Goal: Information Seeking & Learning: Learn about a topic

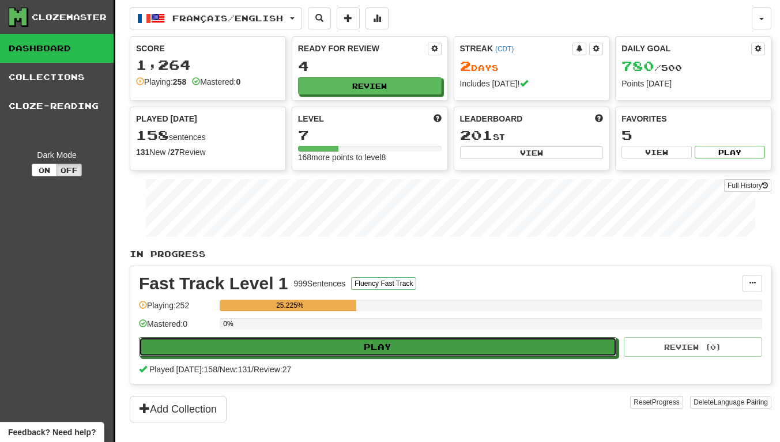
click at [318, 355] on button "Play" at bounding box center [378, 347] width 478 height 20
select select "**"
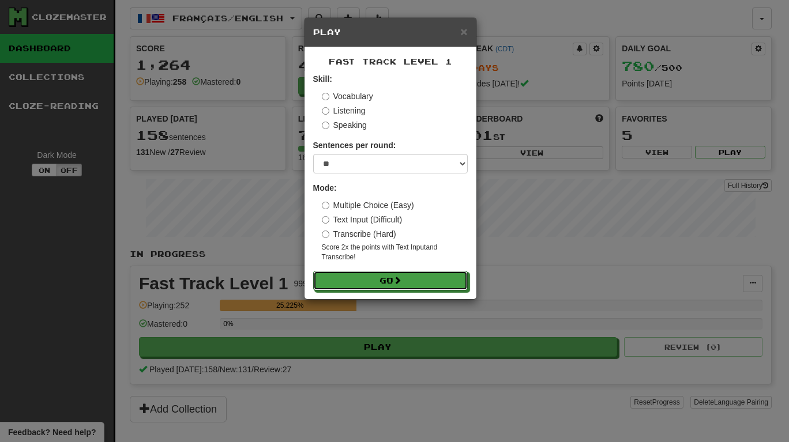
click at [394, 277] on button "Go" at bounding box center [390, 281] width 155 height 20
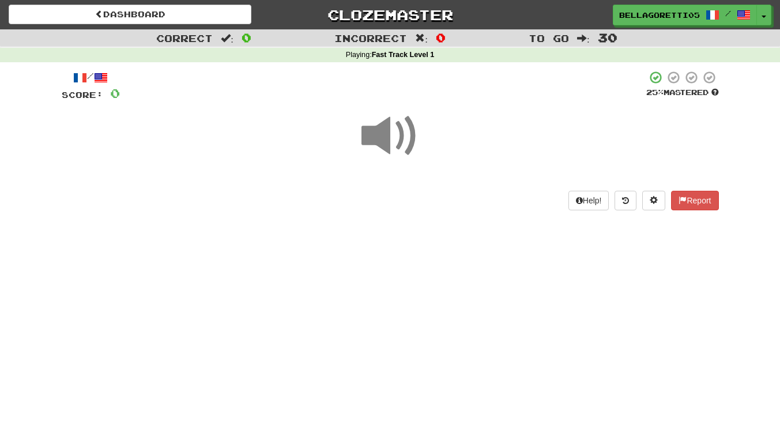
click at [407, 142] on span at bounding box center [391, 136] width 58 height 58
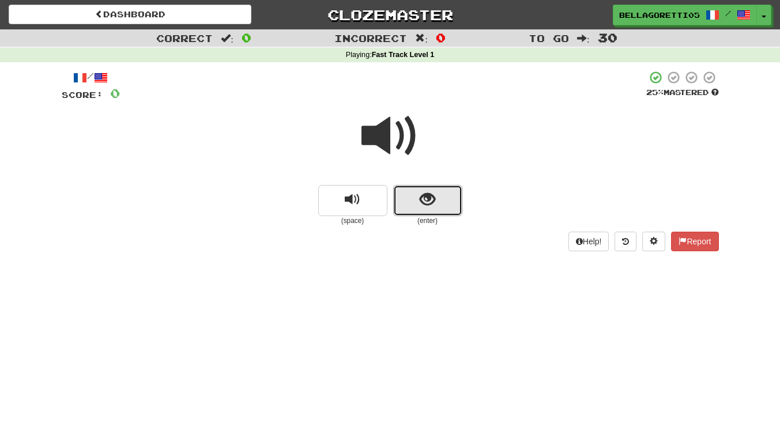
click at [429, 198] on span "show sentence" at bounding box center [428, 200] width 16 height 16
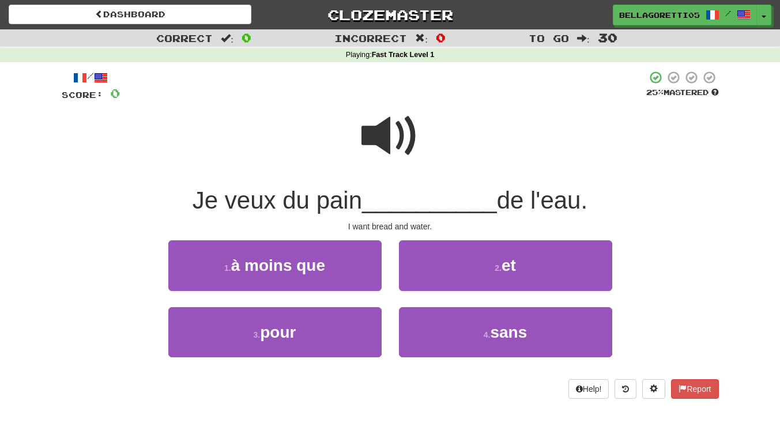
click at [391, 114] on span at bounding box center [391, 136] width 58 height 58
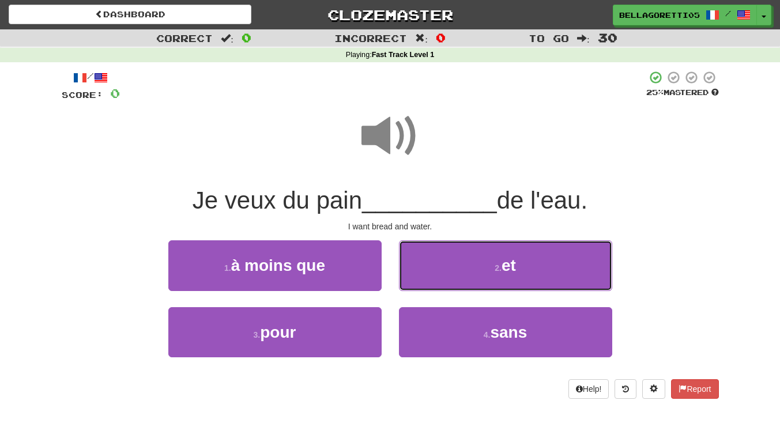
click at [474, 266] on button "2 . et" at bounding box center [505, 265] width 213 height 50
click at [392, 134] on span at bounding box center [391, 136] width 58 height 58
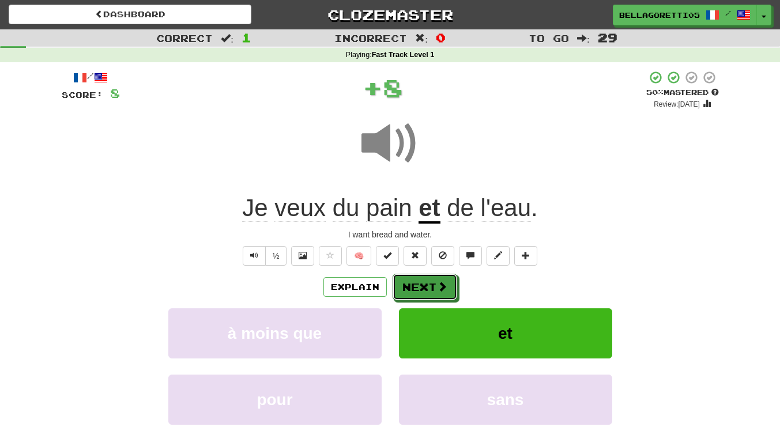
click at [437, 291] on span at bounding box center [442, 286] width 10 height 10
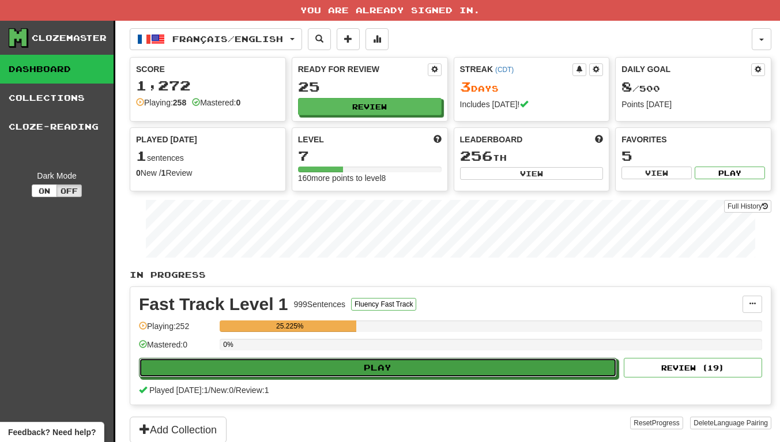
click at [321, 366] on button "Play" at bounding box center [378, 368] width 478 height 20
select select "**"
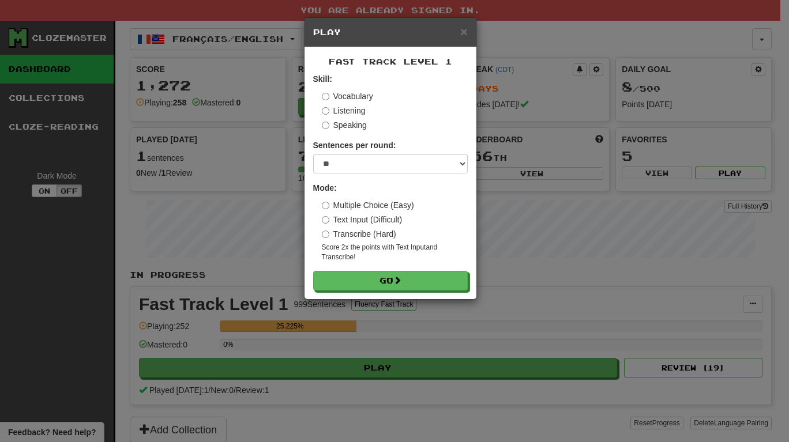
click at [329, 219] on label "Text Input (Difficult)" at bounding box center [362, 220] width 81 height 12
click at [380, 282] on button "Go" at bounding box center [390, 281] width 155 height 20
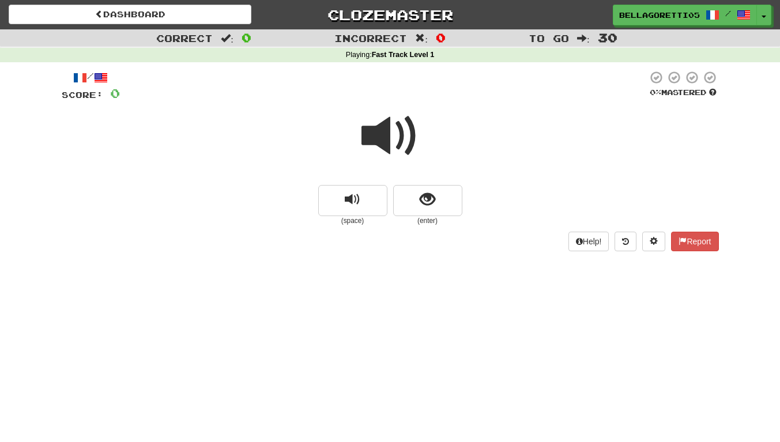
click at [381, 133] on span at bounding box center [391, 136] width 58 height 58
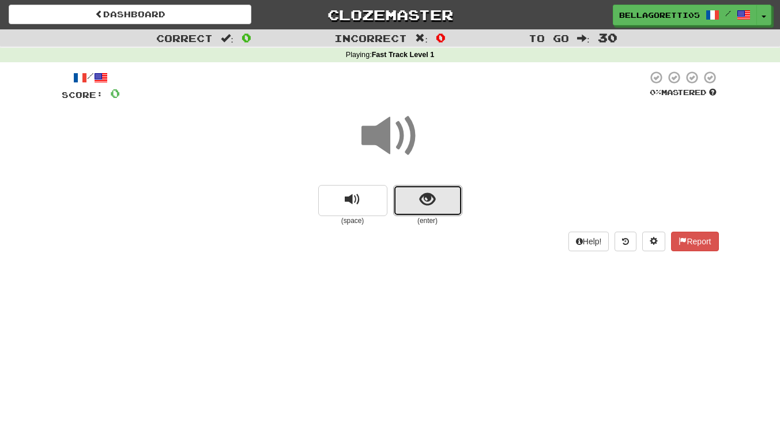
click at [429, 196] on span "show sentence" at bounding box center [428, 200] width 16 height 16
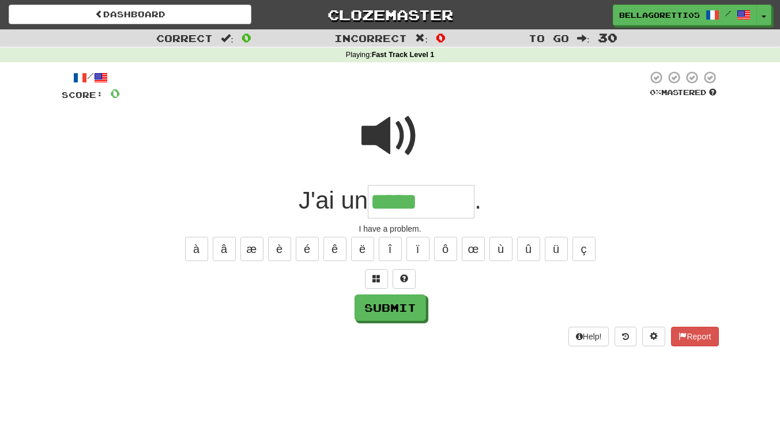
click at [405, 142] on span at bounding box center [391, 136] width 58 height 58
click at [441, 203] on input "*****" at bounding box center [421, 202] width 107 height 34
click at [296, 244] on button "é" at bounding box center [307, 249] width 23 height 24
click at [375, 278] on span at bounding box center [376, 278] width 8 height 8
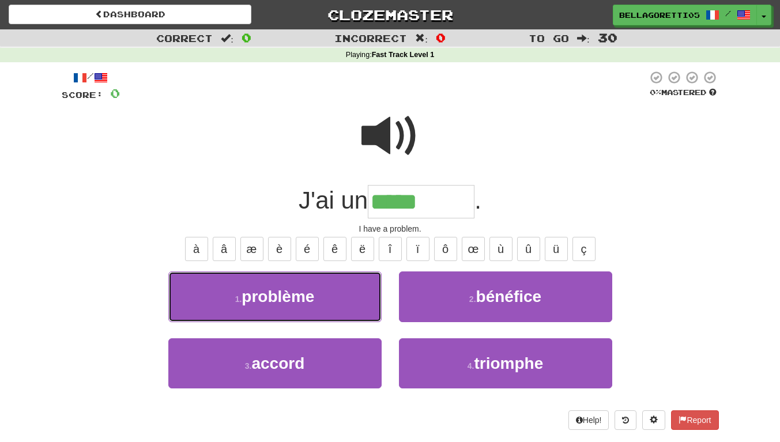
click at [328, 290] on button "1 . problème" at bounding box center [274, 297] width 213 height 50
type input "********"
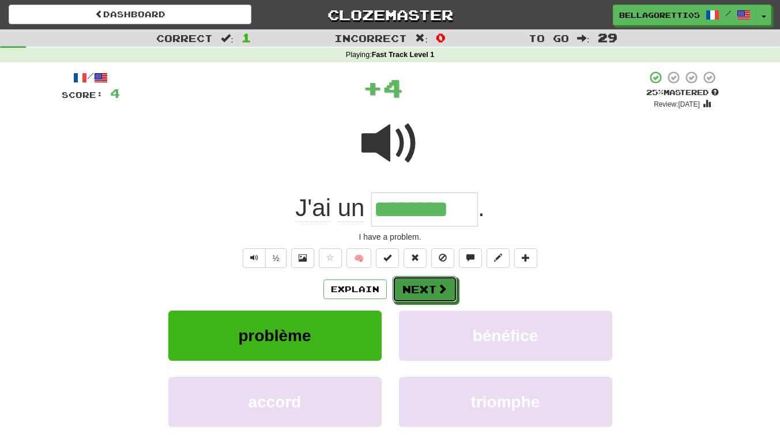
click at [421, 293] on button "Next" at bounding box center [425, 289] width 65 height 27
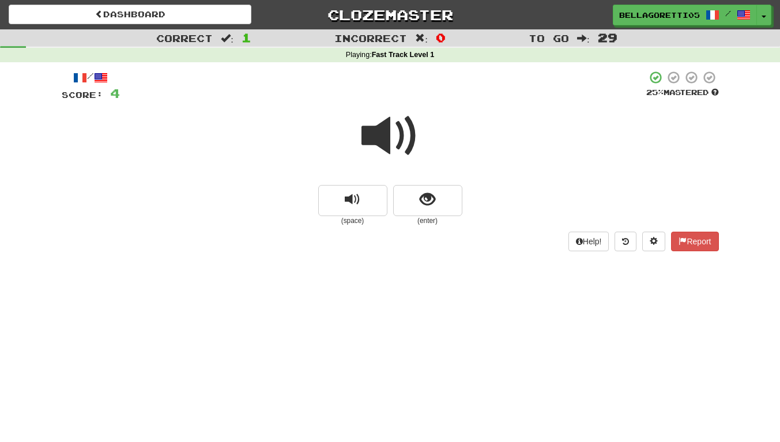
click at [371, 141] on span at bounding box center [391, 136] width 58 height 58
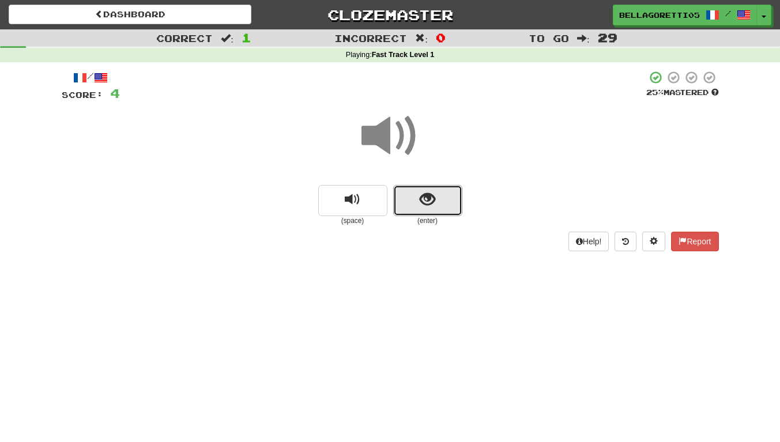
click at [451, 203] on button "show sentence" at bounding box center [427, 200] width 69 height 31
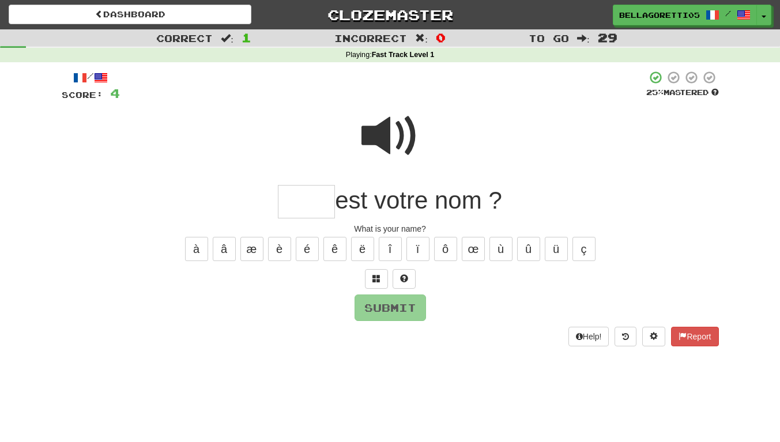
click at [390, 138] on span at bounding box center [391, 136] width 58 height 58
click at [318, 203] on input "text" at bounding box center [306, 202] width 57 height 34
type input "****"
click at [370, 304] on button "Submit" at bounding box center [390, 308] width 71 height 27
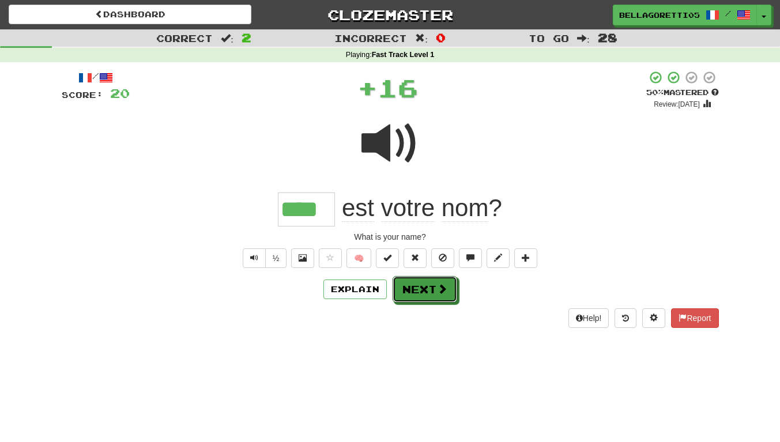
click at [422, 288] on button "Next" at bounding box center [425, 289] width 65 height 27
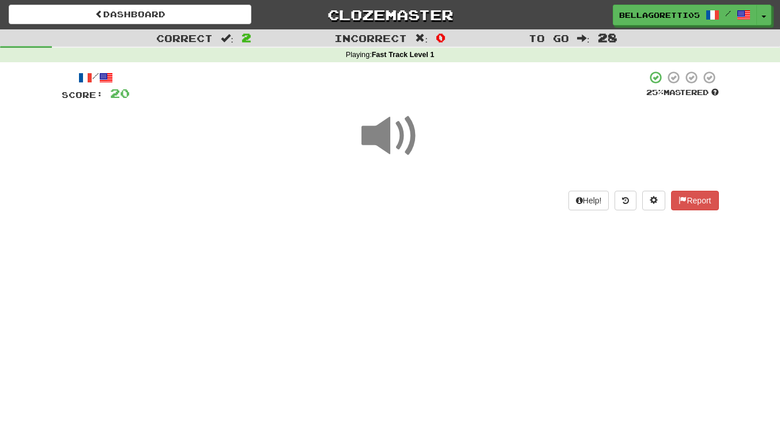
click at [383, 133] on span at bounding box center [391, 136] width 58 height 58
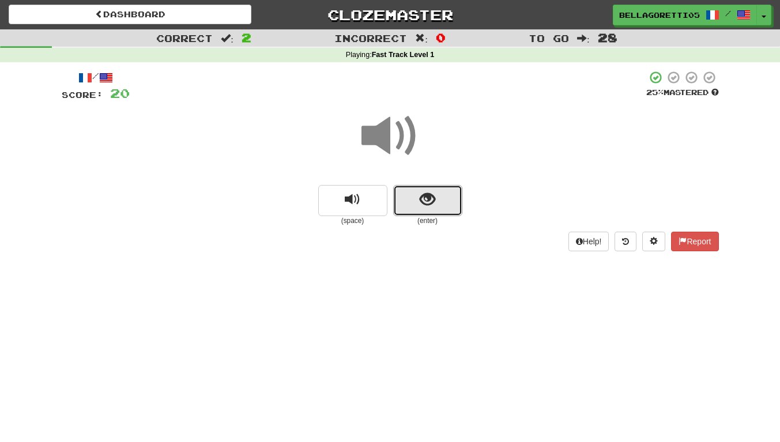
click at [419, 187] on button "show sentence" at bounding box center [427, 200] width 69 height 31
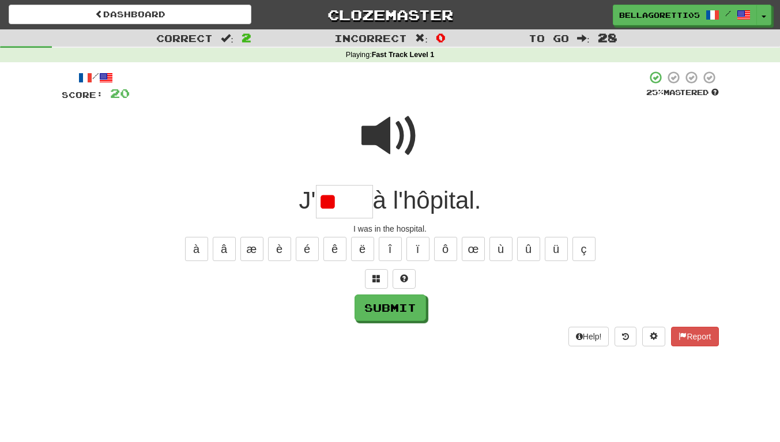
type input "*"
drag, startPoint x: 300, startPoint y: 246, endPoint x: 355, endPoint y: 235, distance: 55.8
click at [304, 246] on button "é" at bounding box center [307, 249] width 23 height 24
click at [352, 208] on input "*" at bounding box center [344, 202] width 57 height 34
type input "*****"
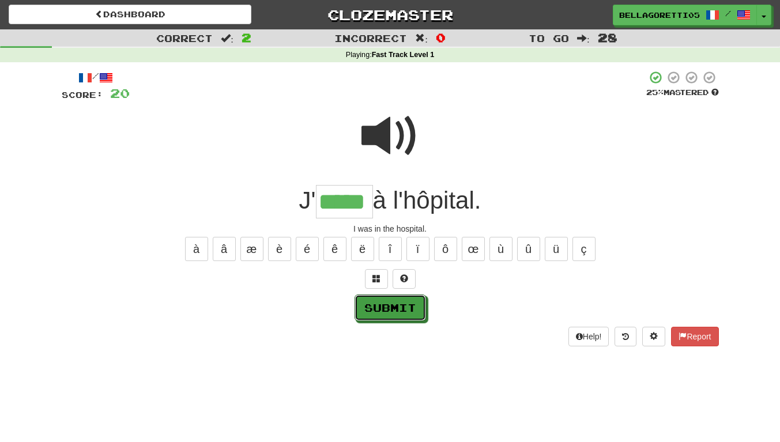
click at [403, 308] on button "Submit" at bounding box center [390, 308] width 71 height 27
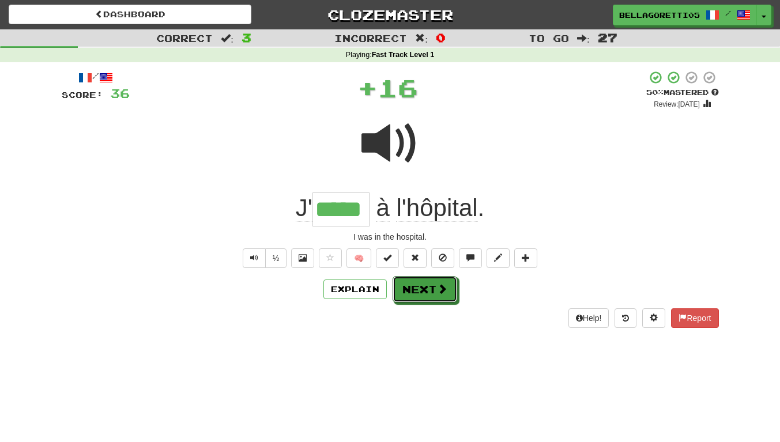
click at [426, 300] on button "Next" at bounding box center [425, 289] width 65 height 27
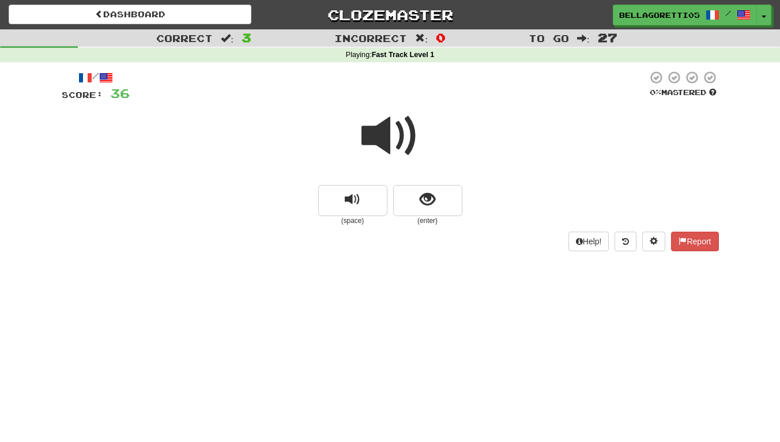
click at [386, 135] on span at bounding box center [391, 136] width 58 height 58
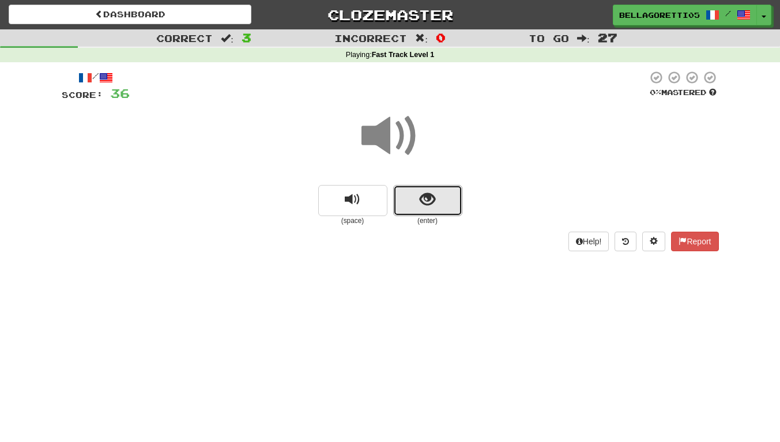
click at [420, 198] on span "show sentence" at bounding box center [428, 200] width 16 height 16
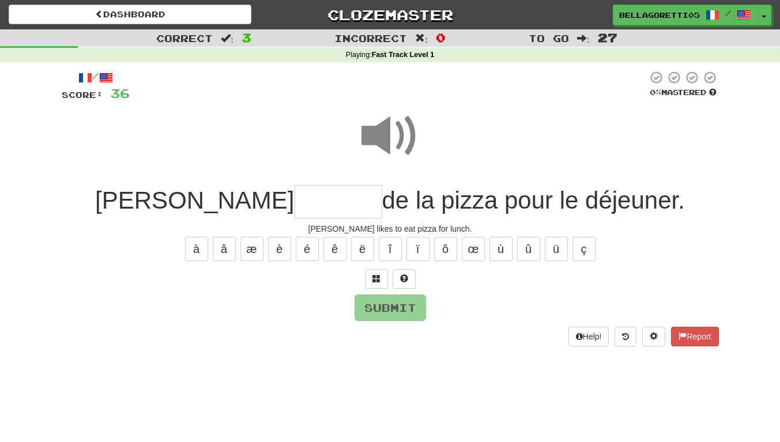
click at [404, 99] on div at bounding box center [389, 86] width 518 height 32
click at [374, 140] on span at bounding box center [391, 136] width 58 height 58
click at [317, 221] on div "/ Score: 36 0 % Mastered [PERSON_NAME] de la pizza pour le déjeuner. [PERSON_NA…" at bounding box center [390, 208] width 657 height 276
click at [317, 207] on input "text" at bounding box center [339, 202] width 88 height 34
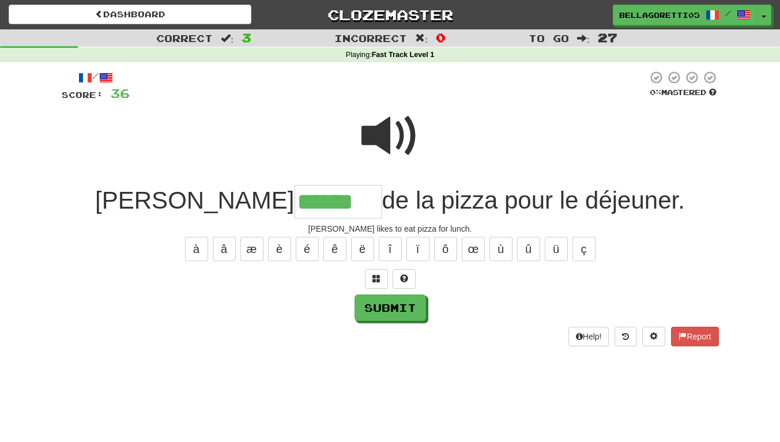
type input "******"
click at [370, 145] on span at bounding box center [391, 136] width 58 height 58
click at [397, 319] on button "Submit" at bounding box center [390, 308] width 71 height 27
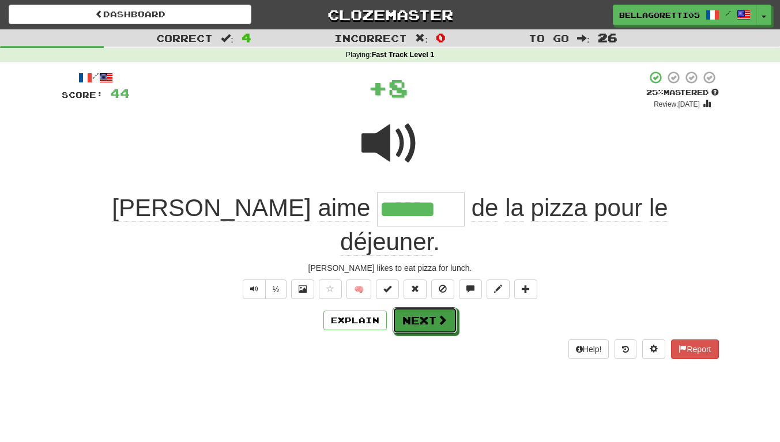
click at [434, 307] on button "Next" at bounding box center [425, 320] width 65 height 27
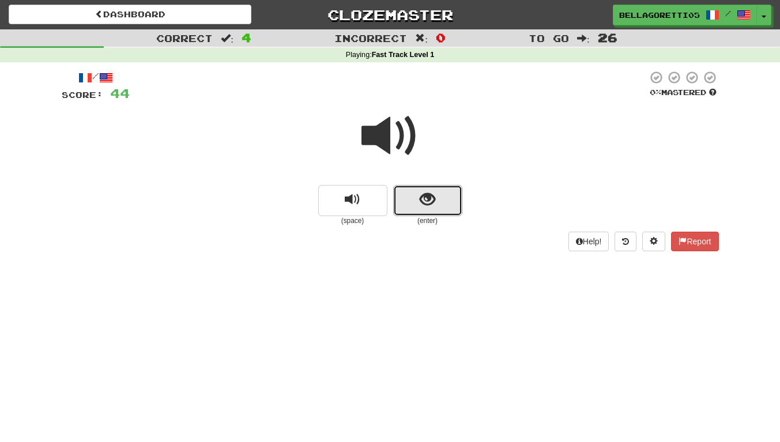
click at [424, 214] on button "show sentence" at bounding box center [427, 200] width 69 height 31
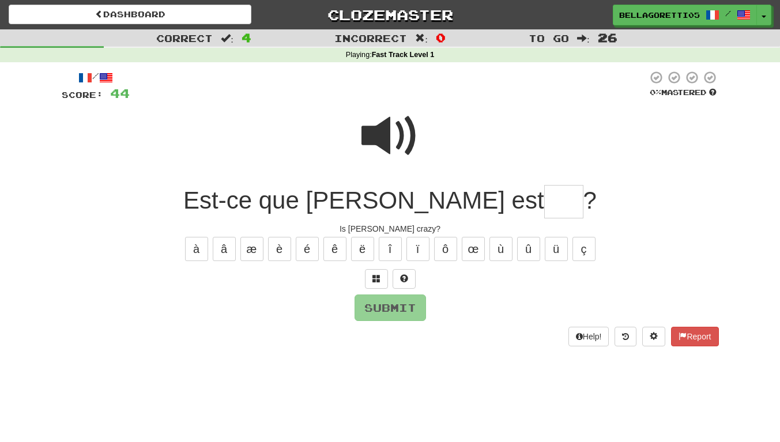
click at [390, 138] on span at bounding box center [391, 136] width 58 height 58
click at [544, 216] on input "text" at bounding box center [563, 202] width 39 height 34
type input "***"
click at [413, 318] on button "Submit" at bounding box center [390, 308] width 71 height 27
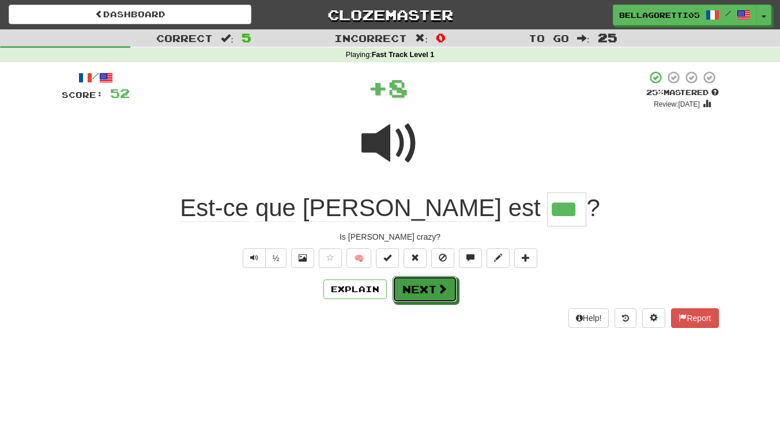
click at [438, 300] on button "Next" at bounding box center [425, 289] width 65 height 27
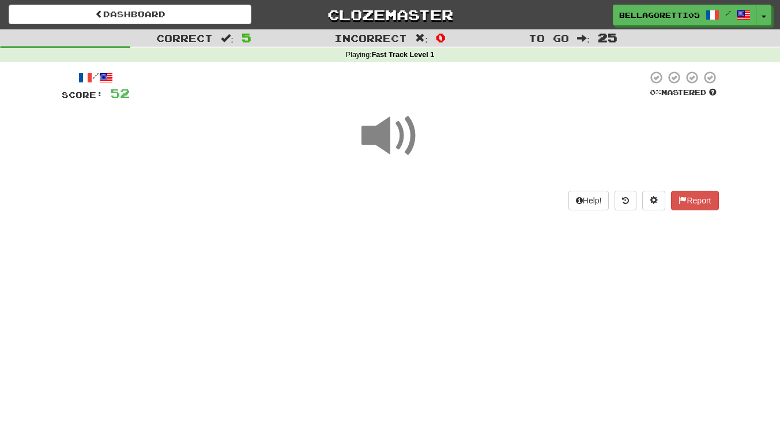
click at [402, 145] on span at bounding box center [391, 136] width 58 height 58
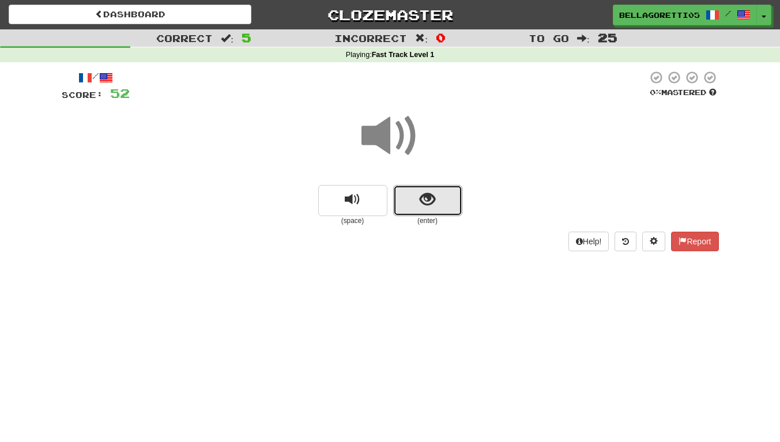
click at [416, 197] on button "show sentence" at bounding box center [427, 200] width 69 height 31
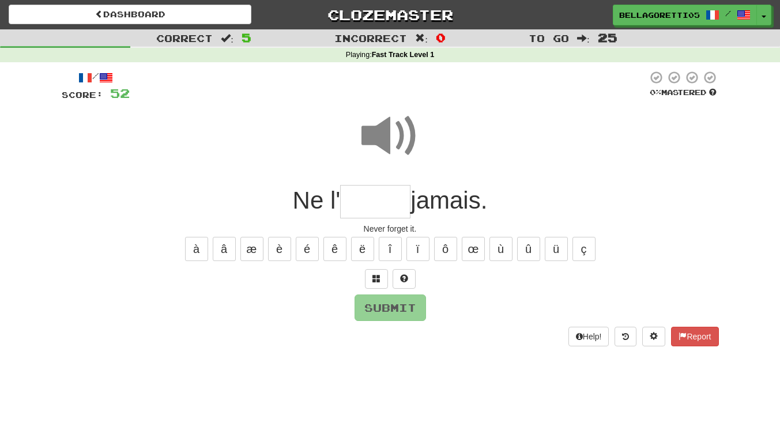
drag, startPoint x: 397, startPoint y: 136, endPoint x: 389, endPoint y: 146, distance: 13.1
click at [396, 136] on span at bounding box center [391, 136] width 58 height 58
click at [370, 213] on input "text" at bounding box center [375, 202] width 70 height 34
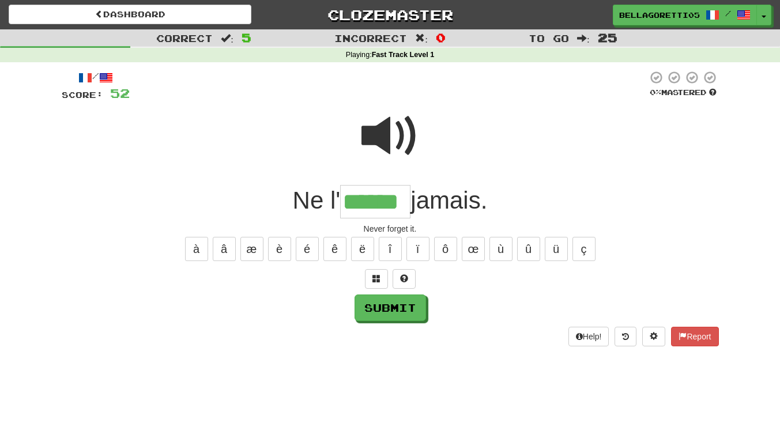
type input "******"
click at [394, 316] on button "Submit" at bounding box center [390, 308] width 71 height 27
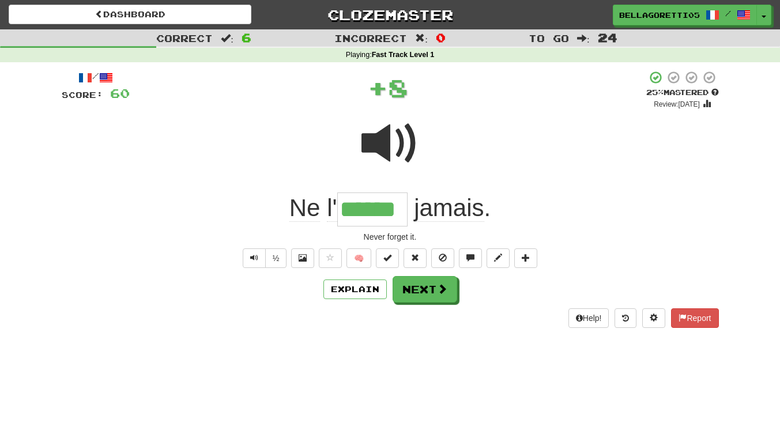
click at [443, 319] on div "Help! Report" at bounding box center [390, 318] width 657 height 20
click at [443, 299] on button "Next" at bounding box center [425, 289] width 65 height 27
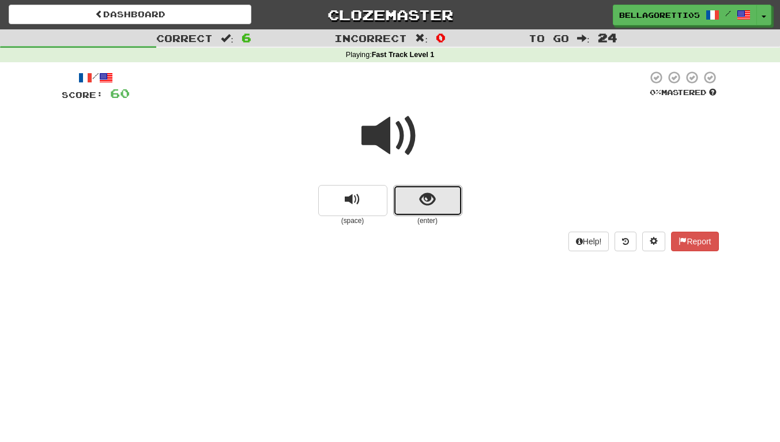
click at [403, 206] on button "show sentence" at bounding box center [427, 200] width 69 height 31
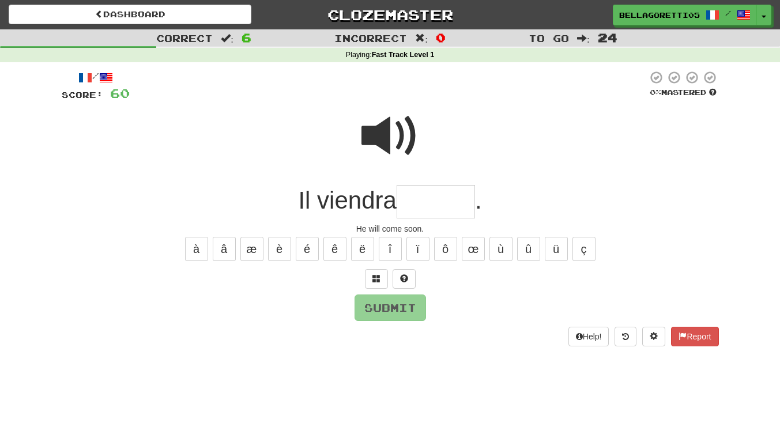
click at [396, 142] on span at bounding box center [391, 136] width 58 height 58
click at [434, 202] on input "text" at bounding box center [436, 202] width 78 height 34
click at [397, 131] on span at bounding box center [391, 136] width 58 height 58
click at [429, 201] on input "text" at bounding box center [436, 202] width 78 height 34
click at [450, 247] on button "ô" at bounding box center [445, 249] width 23 height 24
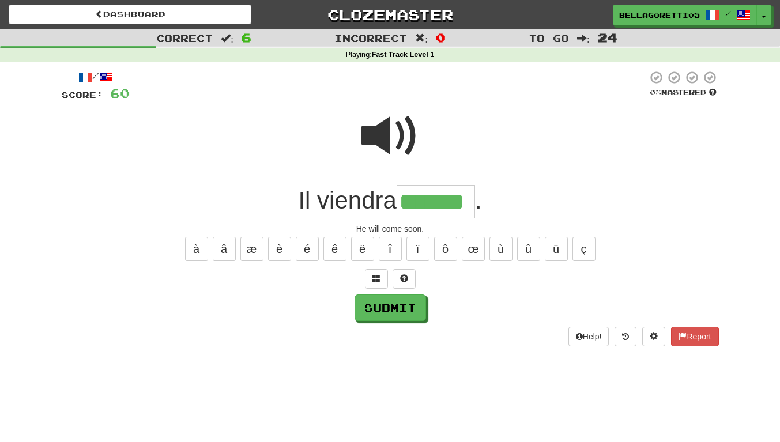
type input "*******"
click at [409, 314] on button "Submit" at bounding box center [390, 308] width 71 height 27
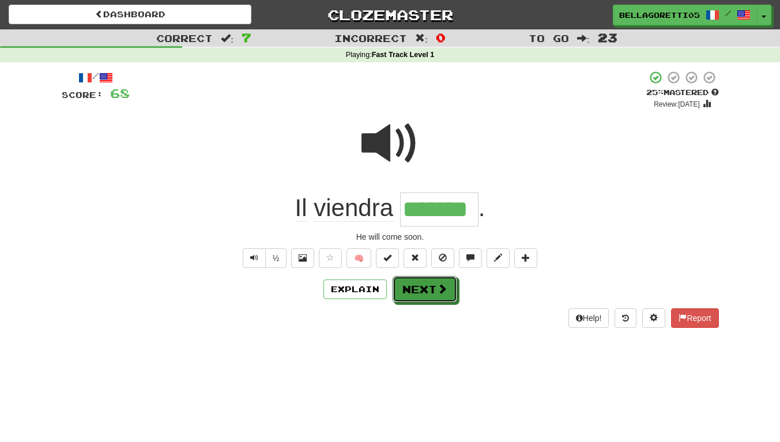
click at [434, 288] on button "Next" at bounding box center [425, 289] width 65 height 27
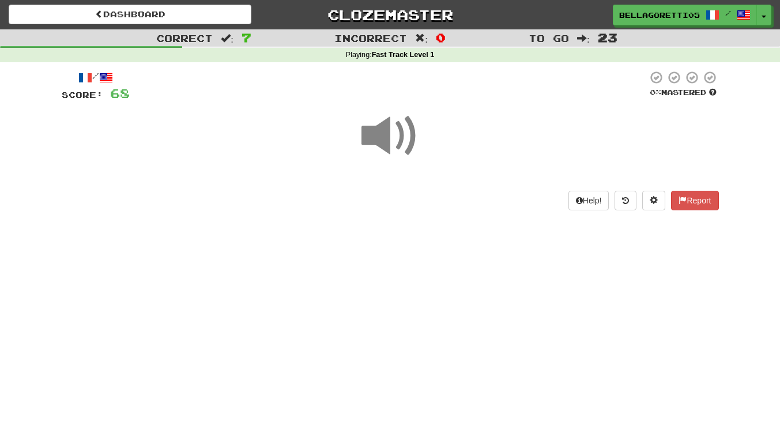
click at [394, 136] on span at bounding box center [391, 136] width 58 height 58
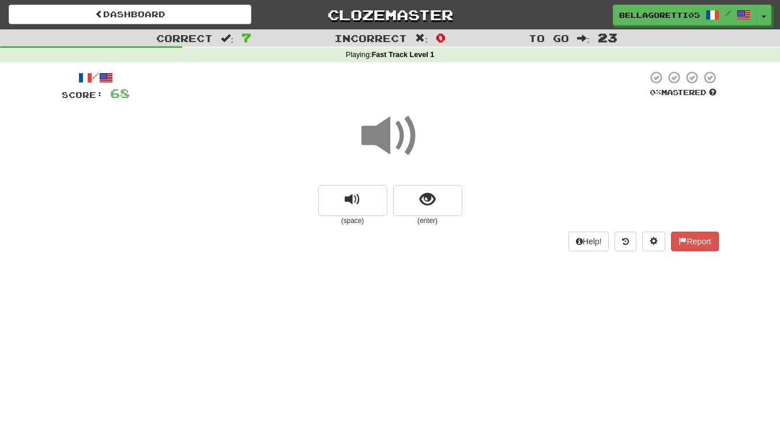
drag, startPoint x: 342, startPoint y: 185, endPoint x: 398, endPoint y: 210, distance: 61.7
click at [341, 184] on div at bounding box center [390, 144] width 657 height 82
click at [421, 212] on button "show sentence" at bounding box center [427, 200] width 69 height 31
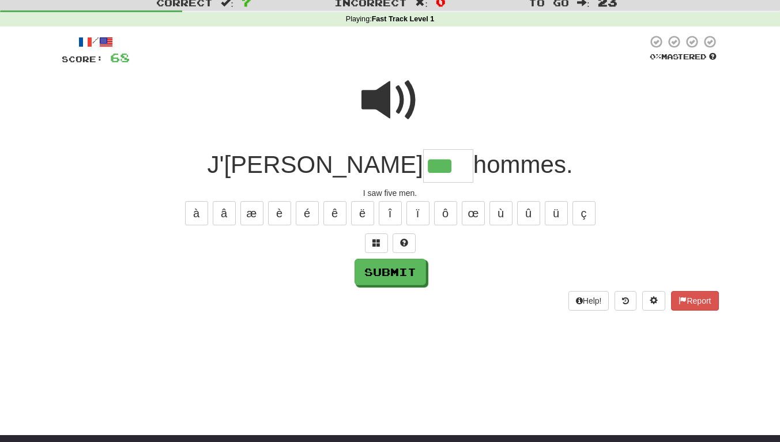
scroll to position [58, 0]
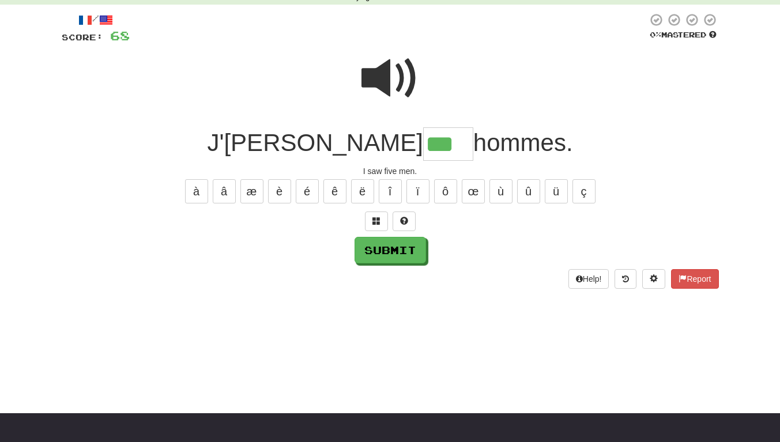
click at [378, 63] on span at bounding box center [391, 79] width 58 height 58
click at [423, 145] on input "***" at bounding box center [448, 144] width 50 height 34
click at [379, 227] on button at bounding box center [376, 222] width 23 height 20
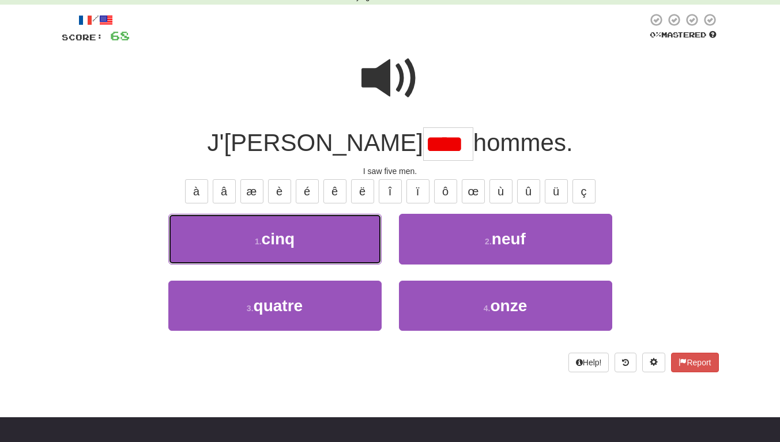
click at [300, 239] on button "1 . cinq" at bounding box center [274, 239] width 213 height 50
type input "****"
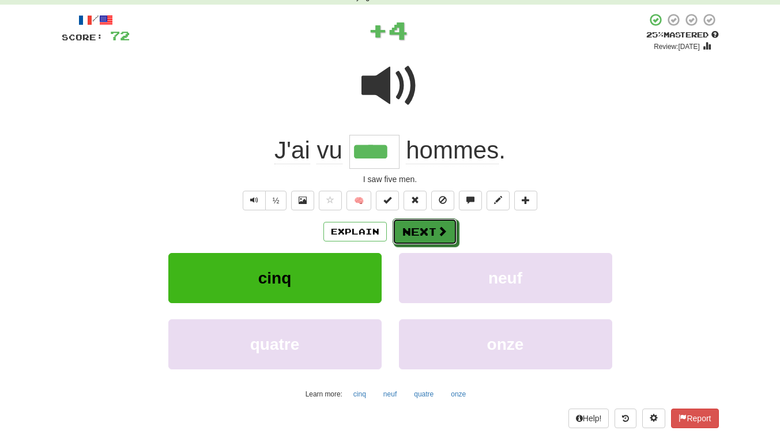
click at [427, 236] on button "Next" at bounding box center [425, 232] width 65 height 27
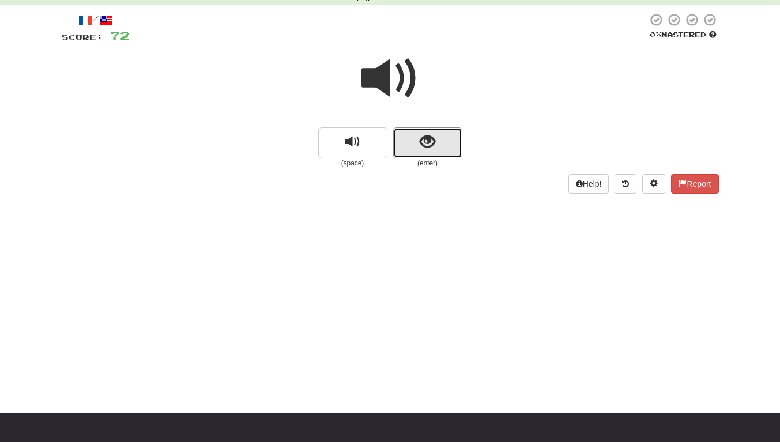
click at [426, 143] on span "show sentence" at bounding box center [428, 142] width 16 height 16
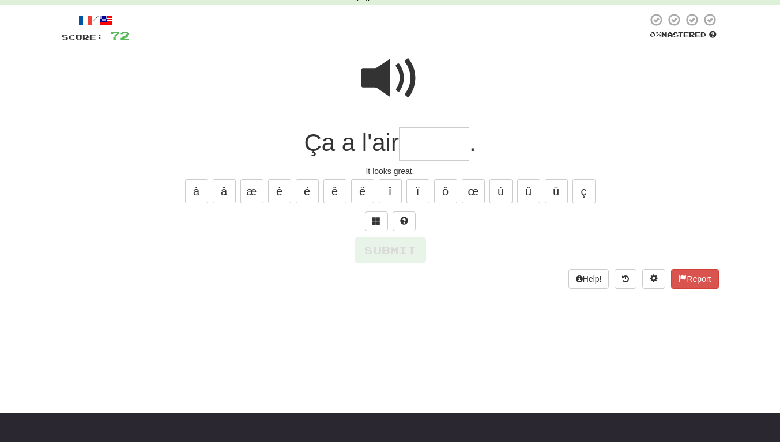
click at [397, 86] on span at bounding box center [391, 79] width 58 height 58
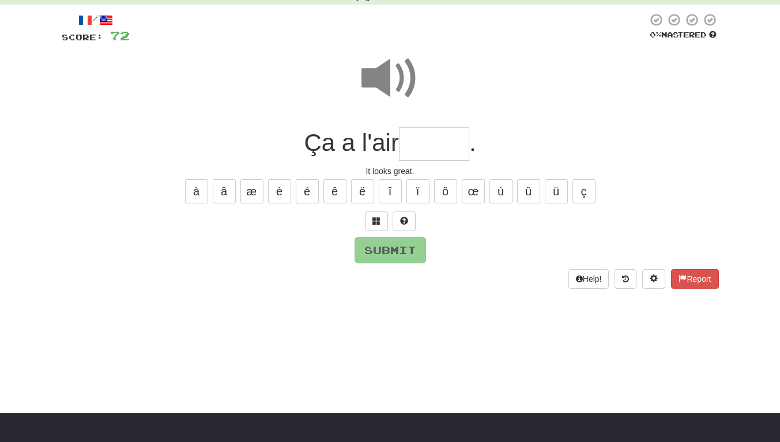
click at [424, 151] on input "text" at bounding box center [434, 144] width 70 height 34
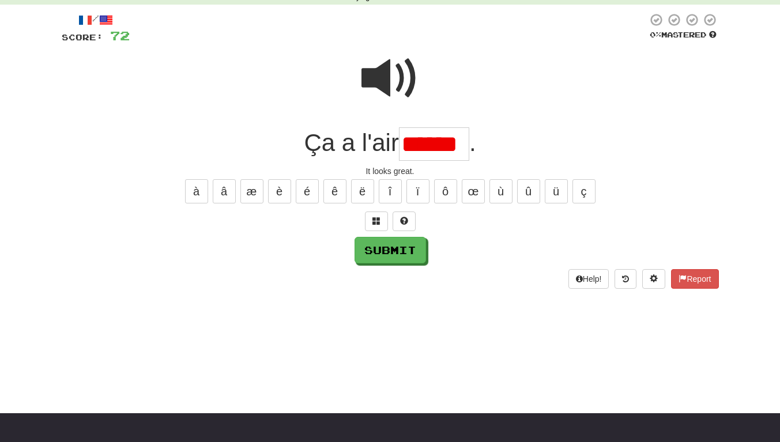
scroll to position [0, 0]
type input "*"
click at [311, 192] on button "é" at bounding box center [307, 191] width 23 height 24
click at [382, 84] on span at bounding box center [391, 79] width 58 height 58
click at [462, 146] on input "***" at bounding box center [434, 144] width 70 height 34
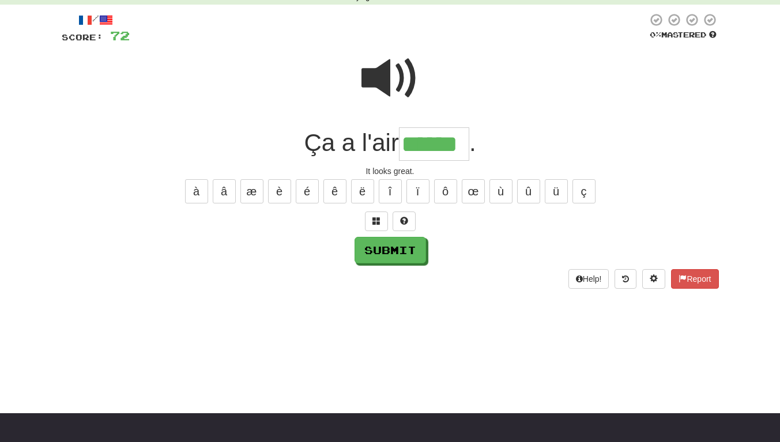
type input "******"
click at [402, 280] on div "Help! Report" at bounding box center [390, 279] width 657 height 20
click at [397, 239] on button "Submit" at bounding box center [390, 250] width 71 height 27
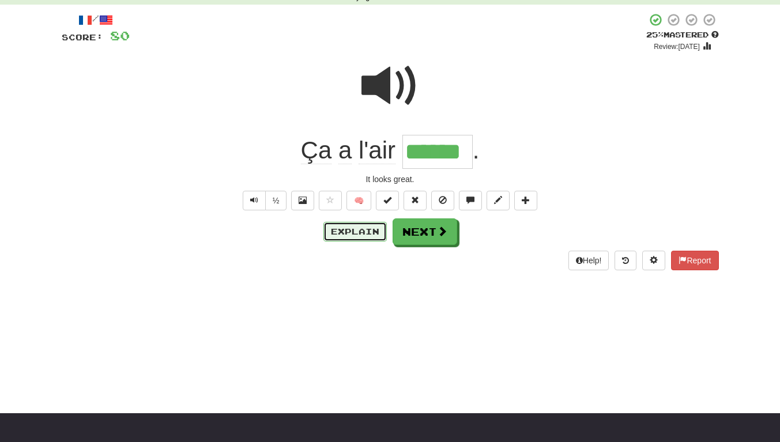
click at [362, 237] on button "Explain" at bounding box center [354, 232] width 63 height 20
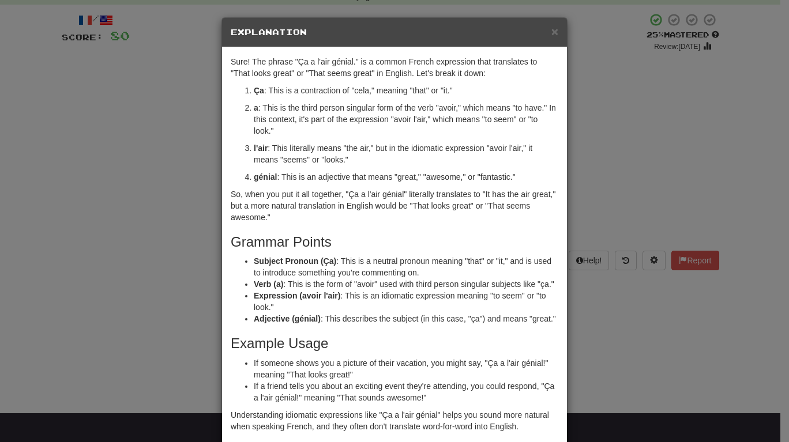
click at [616, 163] on div "× Explanation Sure! The phrase "Ça a l'air génial." is a common French expressi…" at bounding box center [394, 221] width 789 height 442
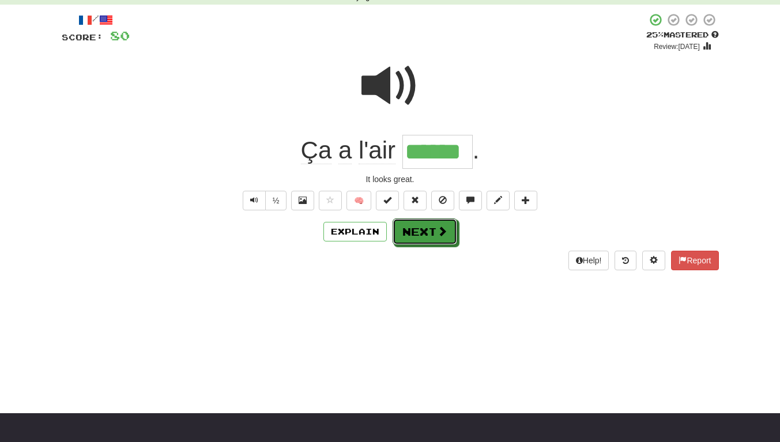
click at [431, 227] on button "Next" at bounding box center [425, 232] width 65 height 27
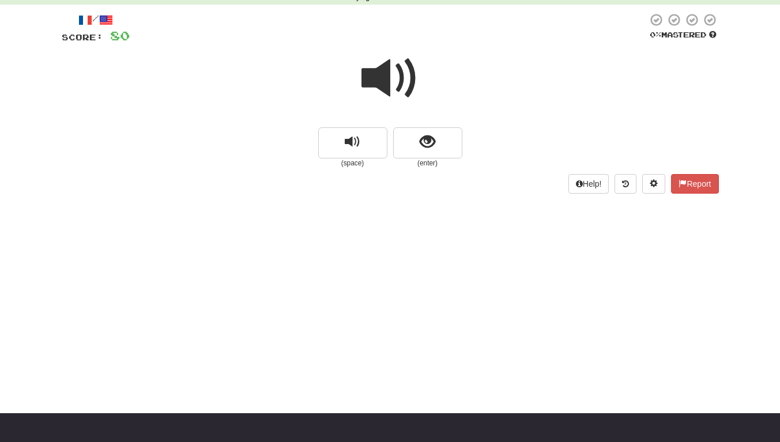
click at [397, 73] on span at bounding box center [391, 79] width 58 height 58
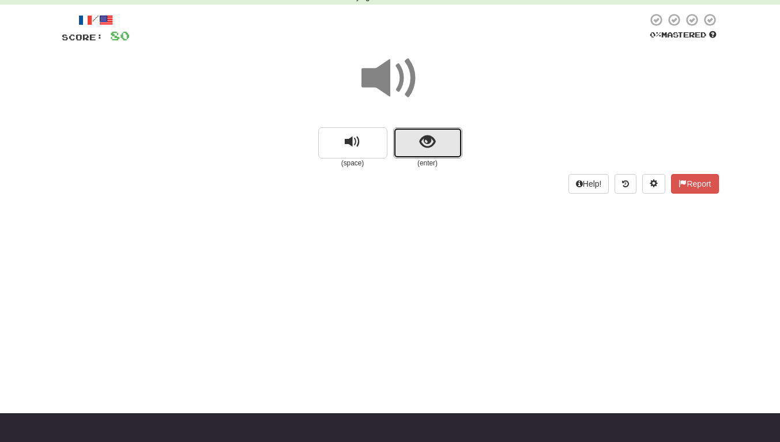
click at [424, 143] on span "show sentence" at bounding box center [428, 142] width 16 height 16
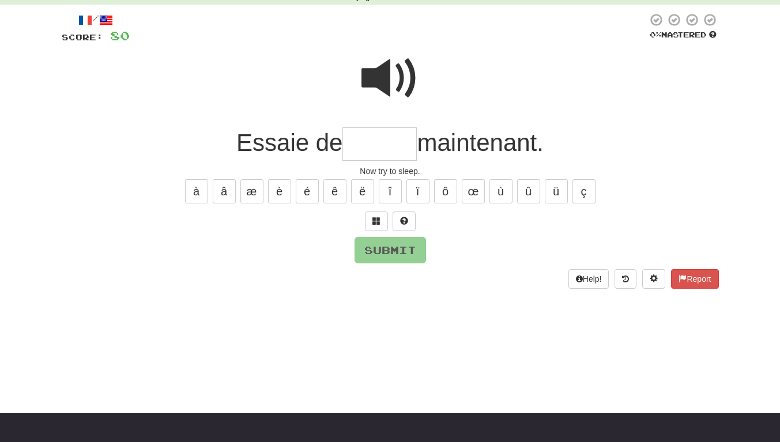
click at [392, 67] on span at bounding box center [391, 79] width 58 height 58
click at [359, 141] on input "text" at bounding box center [379, 144] width 74 height 34
type input "******"
click at [392, 273] on div "Help! Report" at bounding box center [390, 279] width 657 height 20
click at [387, 262] on button "Submit" at bounding box center [390, 250] width 71 height 27
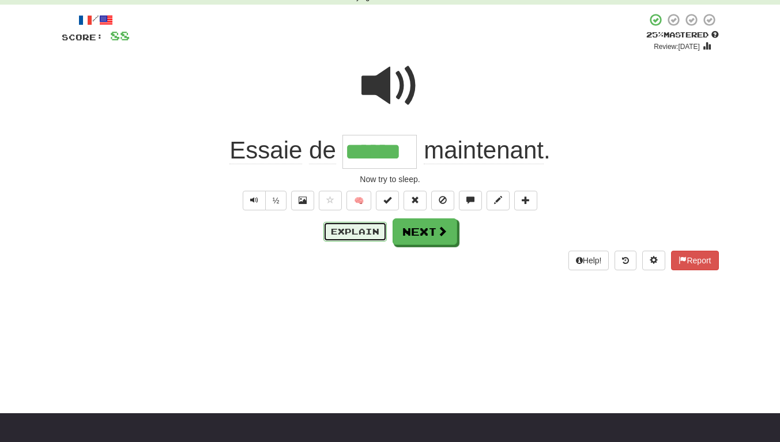
click at [363, 232] on button "Explain" at bounding box center [354, 232] width 63 height 20
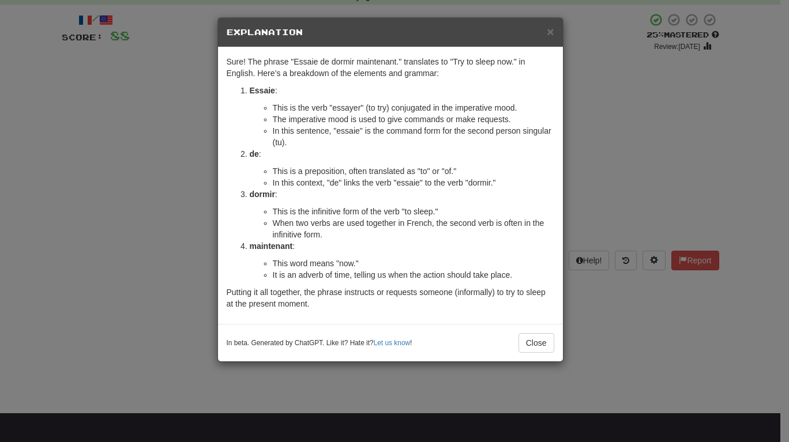
click at [569, 70] on div "× Explanation Sure! The phrase "Essaie de dormir maintenant." translates to "Tr…" at bounding box center [394, 221] width 789 height 442
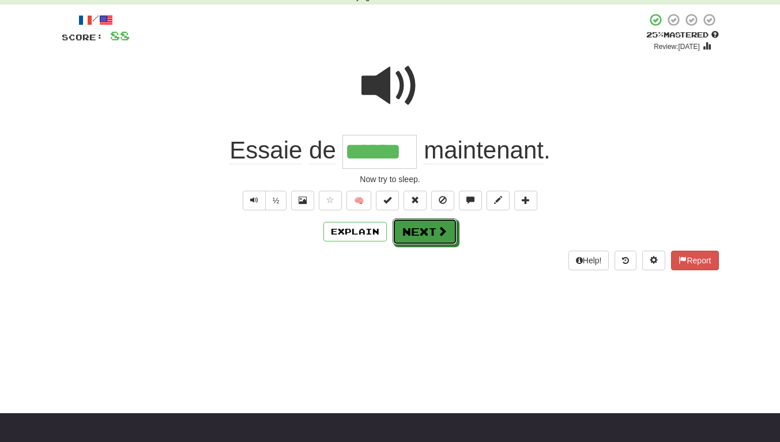
click at [438, 236] on span at bounding box center [442, 231] width 10 height 10
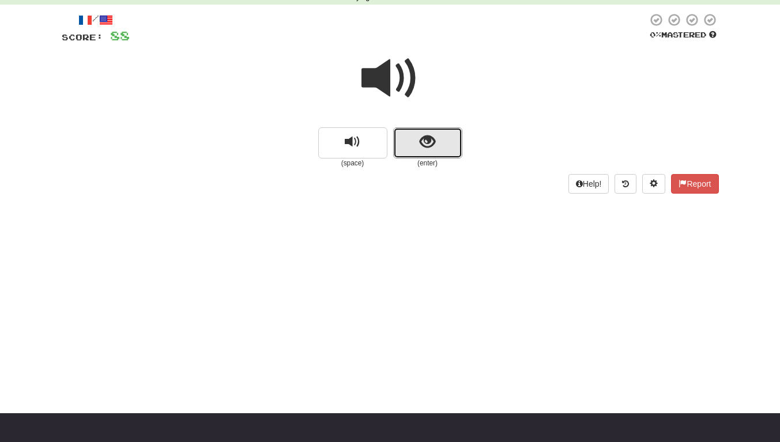
click at [434, 130] on button "show sentence" at bounding box center [427, 142] width 69 height 31
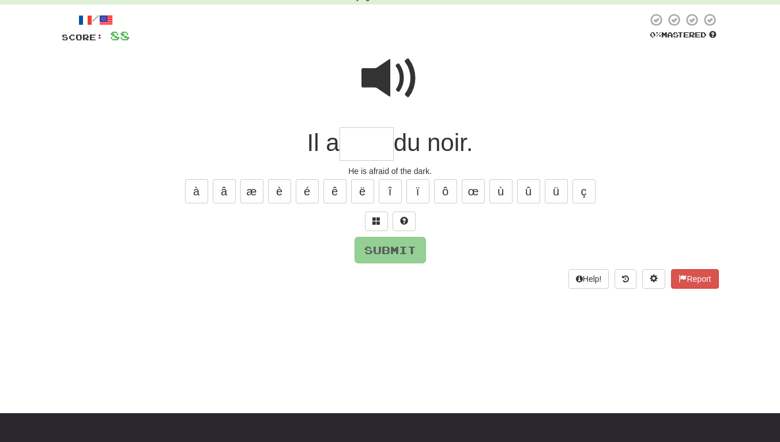
click at [382, 80] on span at bounding box center [391, 79] width 58 height 58
click at [383, 148] on input "text" at bounding box center [367, 144] width 54 height 34
click at [383, 226] on button at bounding box center [376, 222] width 23 height 20
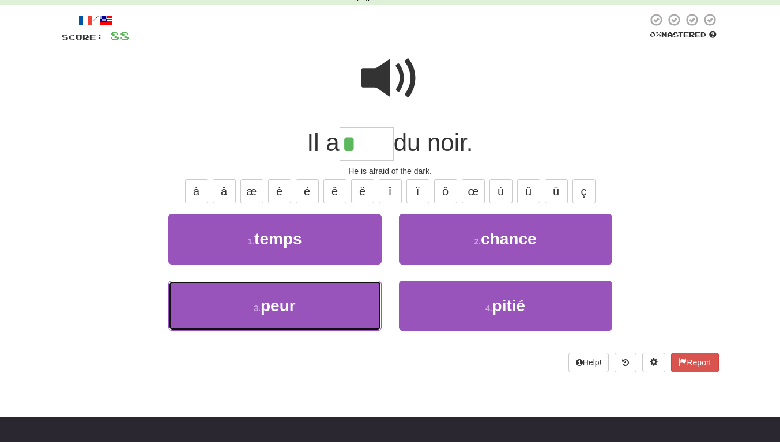
click at [313, 320] on button "3 . peur" at bounding box center [274, 306] width 213 height 50
type input "****"
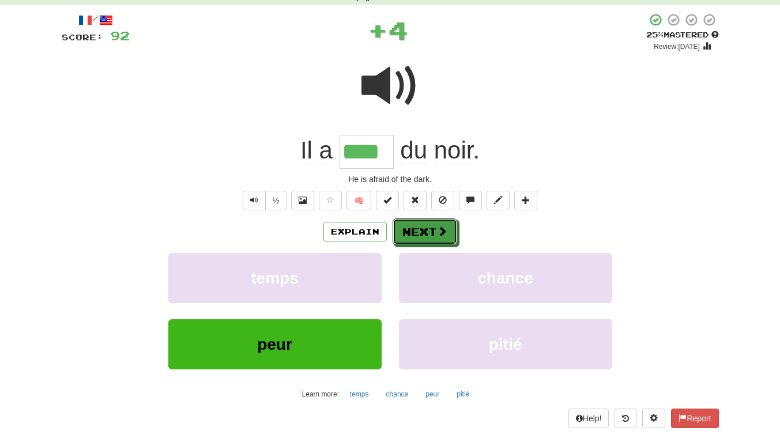
click at [426, 235] on button "Next" at bounding box center [425, 232] width 65 height 27
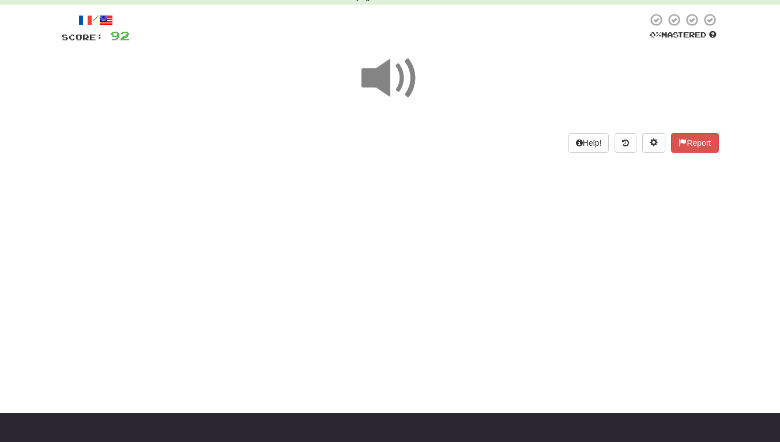
click at [388, 74] on span at bounding box center [391, 79] width 58 height 58
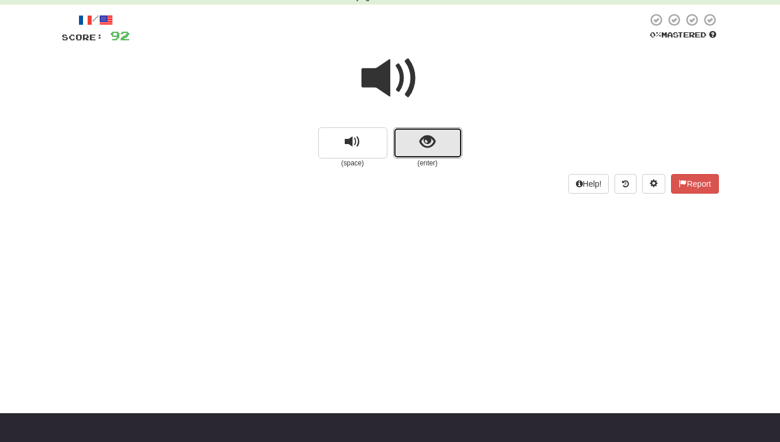
click at [413, 157] on button "show sentence" at bounding box center [427, 142] width 69 height 31
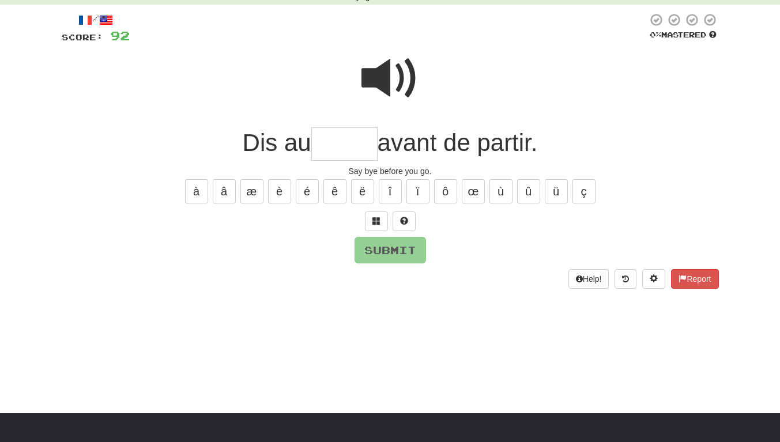
click at [362, 57] on span at bounding box center [391, 79] width 58 height 58
click at [377, 67] on span at bounding box center [391, 79] width 58 height 58
click at [362, 146] on input "text" at bounding box center [344, 144] width 66 height 34
type input "******"
click at [396, 239] on button "Submit" at bounding box center [390, 250] width 71 height 27
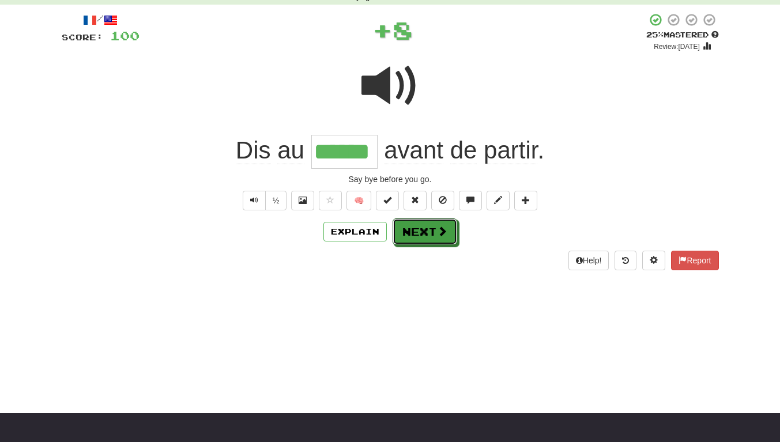
click at [433, 228] on button "Next" at bounding box center [425, 232] width 65 height 27
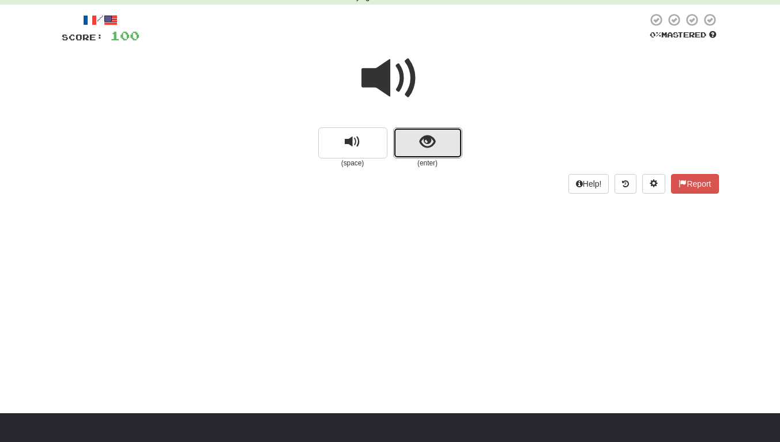
click at [433, 133] on button "show sentence" at bounding box center [427, 142] width 69 height 31
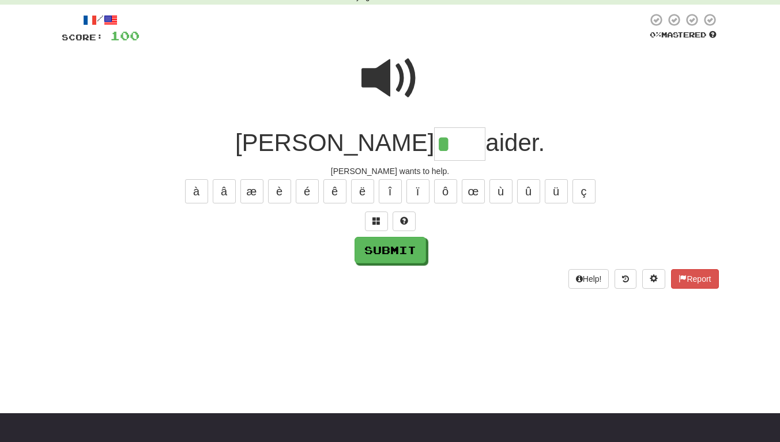
click at [375, 95] on span at bounding box center [391, 79] width 58 height 58
click at [434, 152] on input "*" at bounding box center [459, 144] width 51 height 34
click at [488, 192] on div "à â æ è é ê ë î ï ô œ ù û ü ç" at bounding box center [390, 191] width 657 height 29
click at [498, 191] on button "ù" at bounding box center [501, 191] width 23 height 24
click at [379, 222] on span at bounding box center [376, 221] width 8 height 8
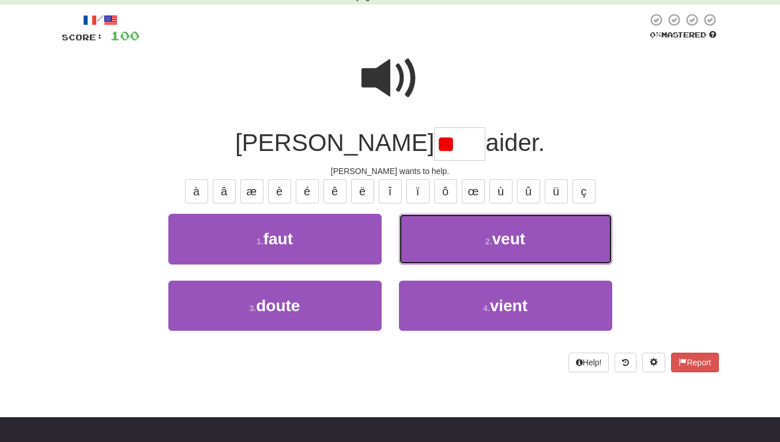
click at [469, 248] on button "2 . veut" at bounding box center [505, 239] width 213 height 50
type input "****"
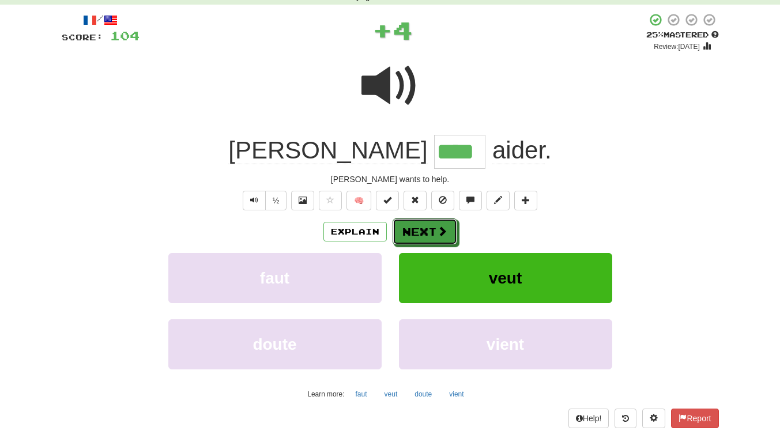
click at [423, 240] on button "Next" at bounding box center [425, 232] width 65 height 27
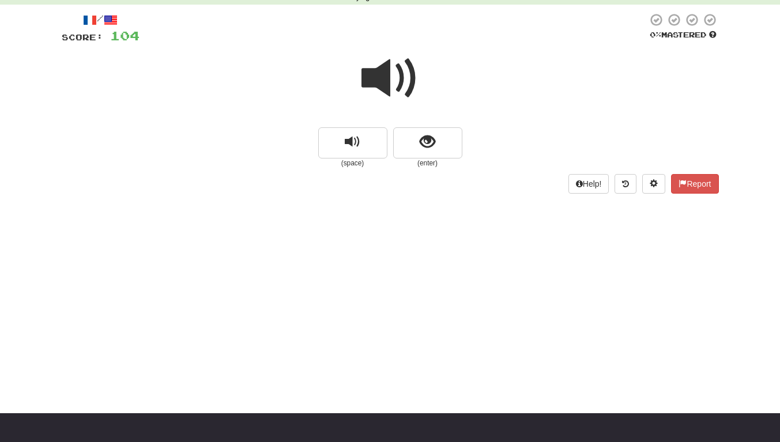
click at [398, 75] on span at bounding box center [391, 79] width 58 height 58
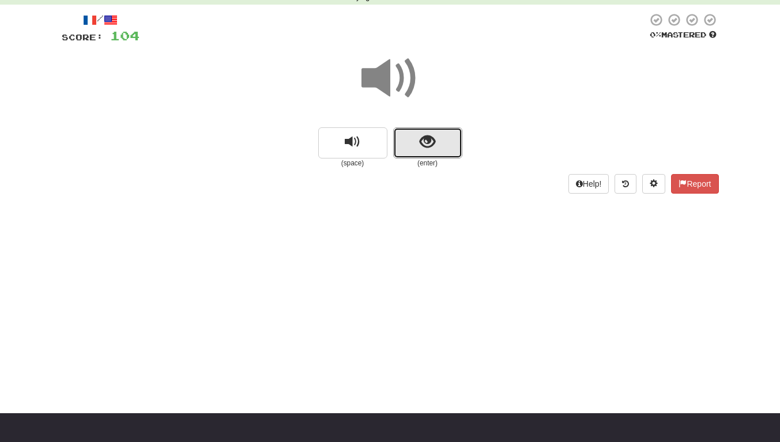
click at [436, 156] on button "show sentence" at bounding box center [427, 142] width 69 height 31
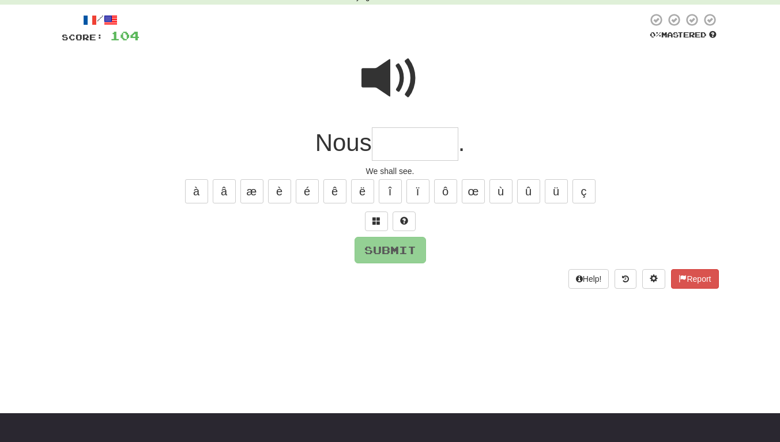
click at [419, 152] on input "text" at bounding box center [415, 144] width 86 height 34
click at [369, 224] on button at bounding box center [376, 222] width 23 height 20
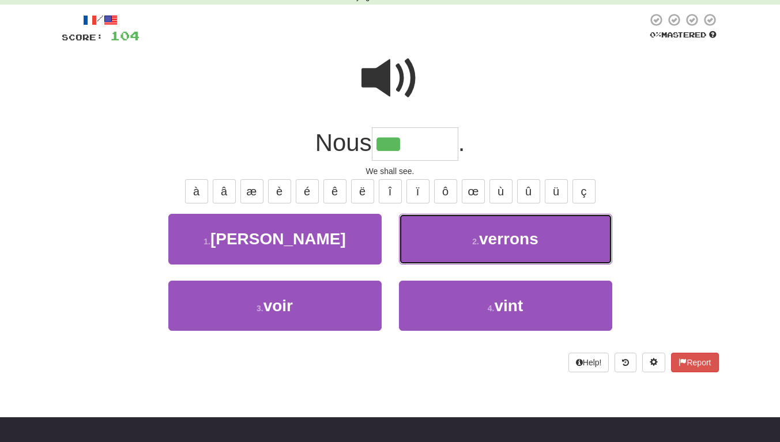
click at [442, 250] on button "2 . verrons" at bounding box center [505, 239] width 213 height 50
type input "*******"
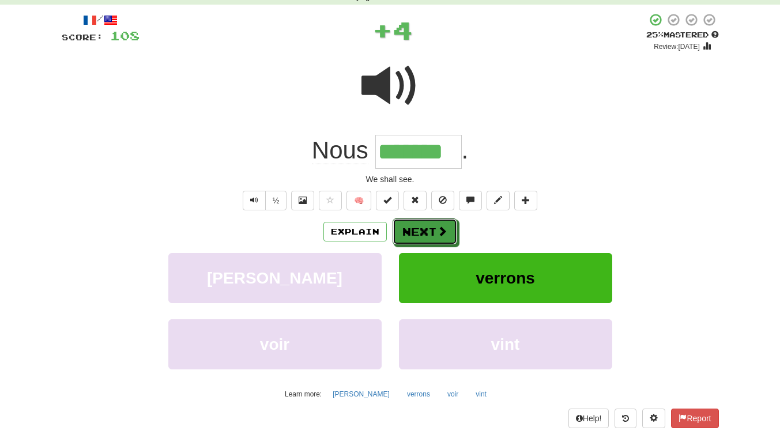
click at [435, 232] on button "Next" at bounding box center [425, 232] width 65 height 27
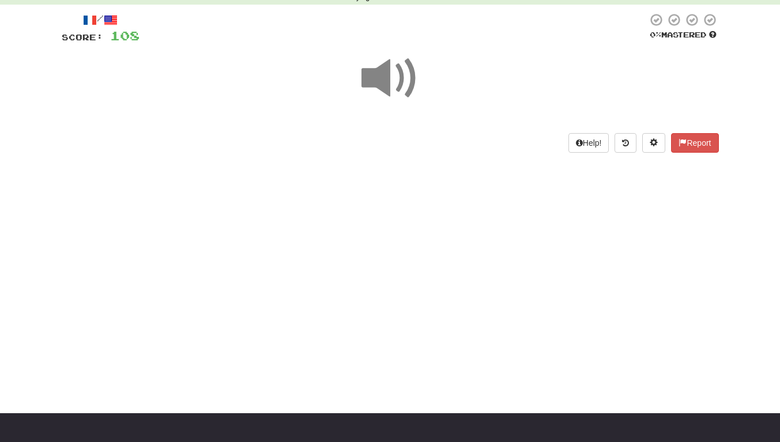
click at [376, 86] on span at bounding box center [391, 79] width 58 height 58
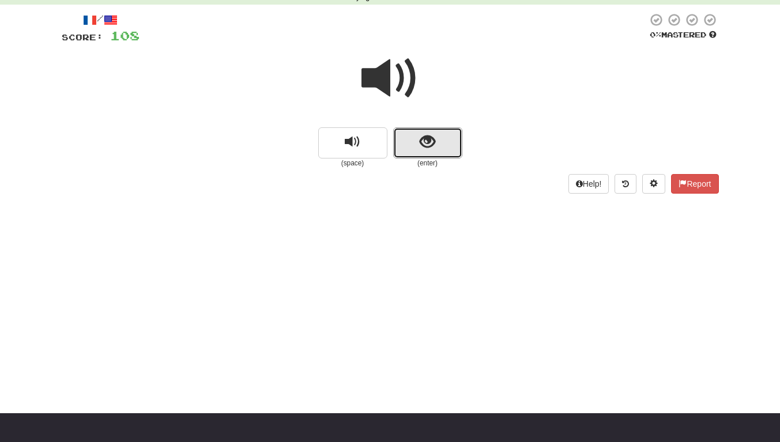
click at [416, 148] on button "show sentence" at bounding box center [427, 142] width 69 height 31
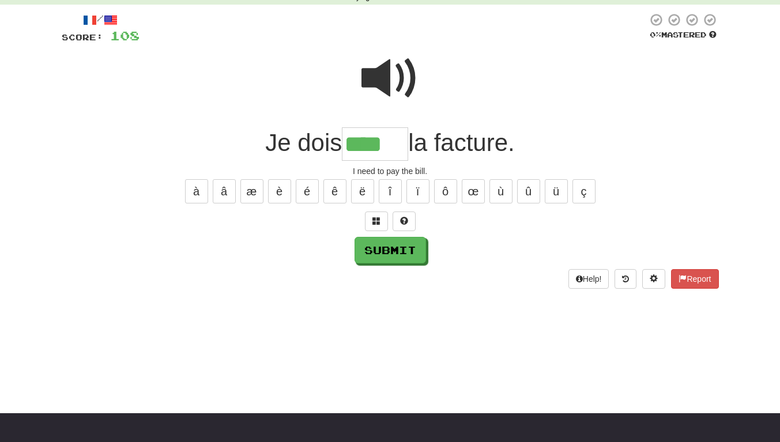
click at [392, 236] on div "/ Score: 108 0 % Mastered Je dois **** la facture. I need to pay the bill. à â …" at bounding box center [390, 151] width 657 height 276
click at [401, 249] on button "Submit" at bounding box center [390, 250] width 71 height 27
click at [400, 149] on input "****" at bounding box center [375, 144] width 66 height 34
type input "*****"
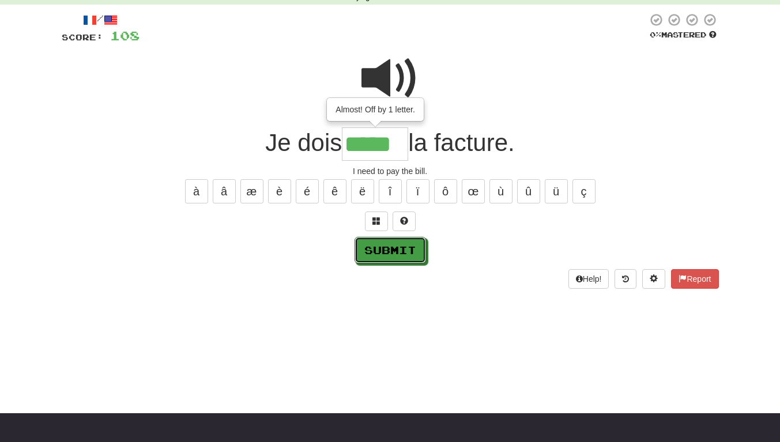
click at [409, 257] on button "Submit" at bounding box center [390, 250] width 71 height 27
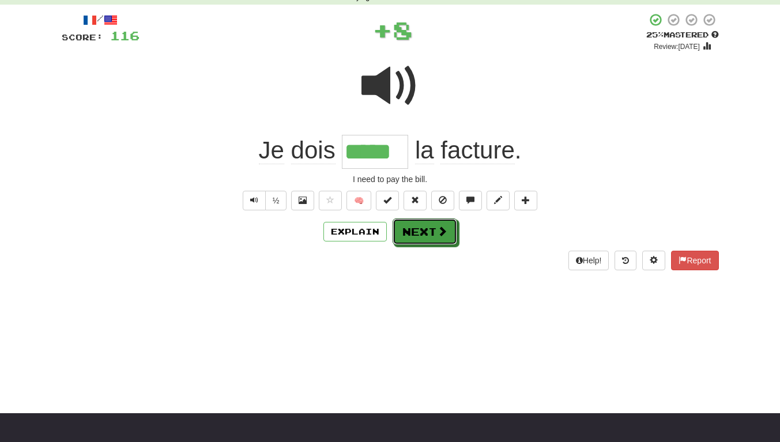
click at [422, 229] on button "Next" at bounding box center [425, 232] width 65 height 27
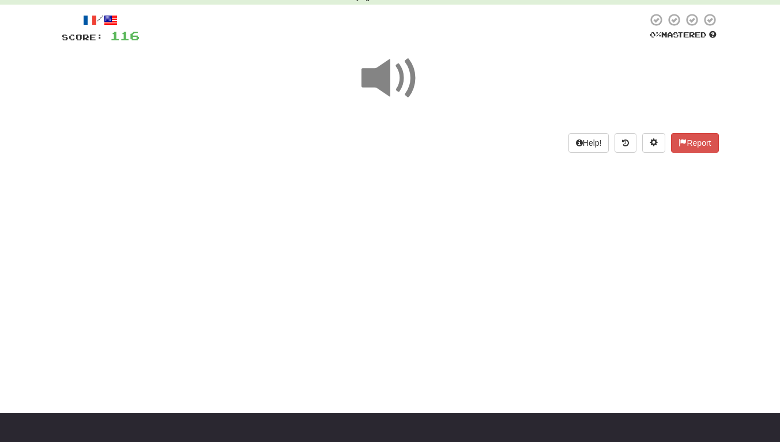
click at [392, 84] on span at bounding box center [391, 79] width 58 height 58
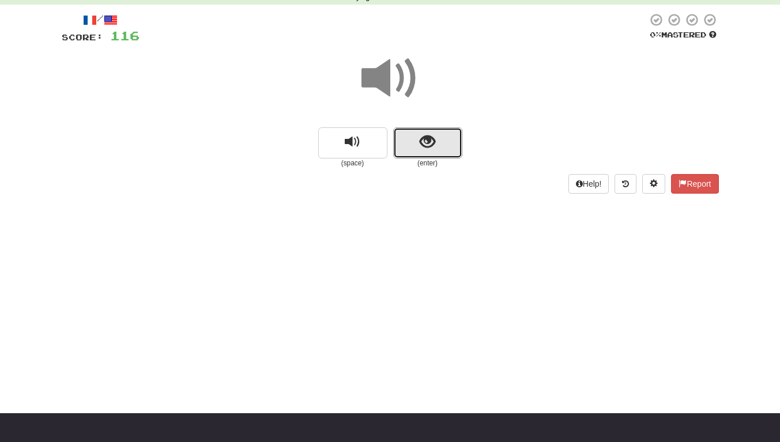
click at [421, 139] on span "show sentence" at bounding box center [428, 142] width 16 height 16
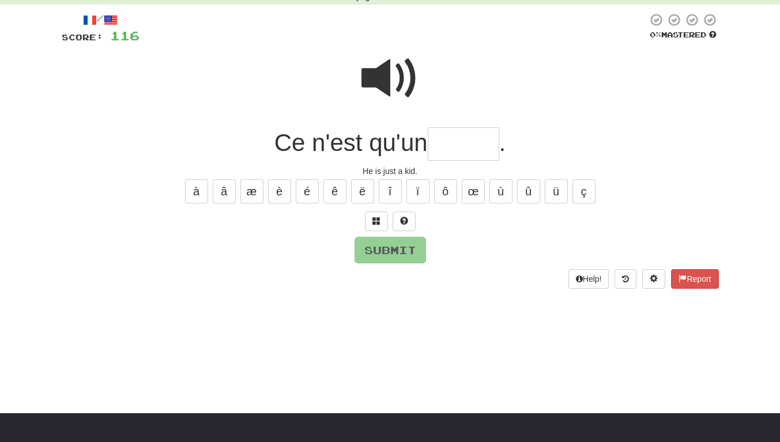
click at [385, 71] on span at bounding box center [391, 79] width 58 height 58
click at [459, 139] on input "text" at bounding box center [463, 144] width 71 height 34
click at [397, 80] on span at bounding box center [391, 79] width 58 height 58
click at [472, 145] on input "text" at bounding box center [463, 144] width 71 height 34
click at [381, 223] on button at bounding box center [376, 222] width 23 height 20
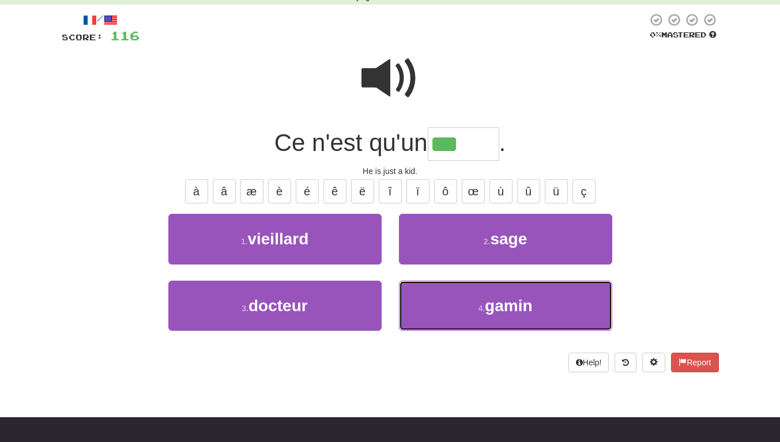
click at [442, 287] on button "4 . gamin" at bounding box center [505, 306] width 213 height 50
type input "*****"
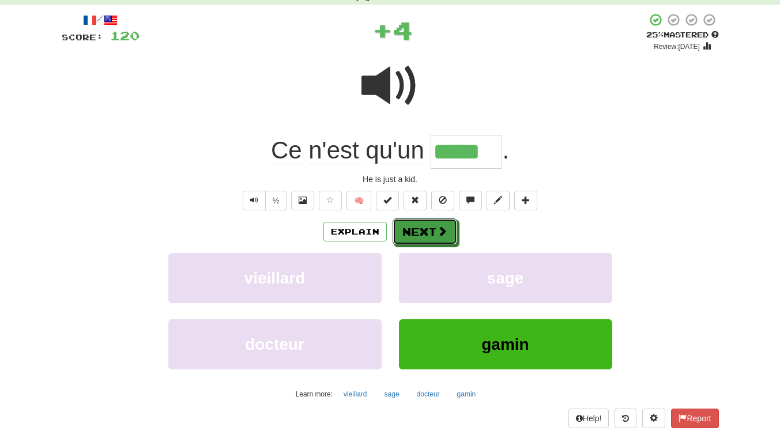
click at [434, 231] on button "Next" at bounding box center [425, 232] width 65 height 27
